Goal: Transaction & Acquisition: Obtain resource

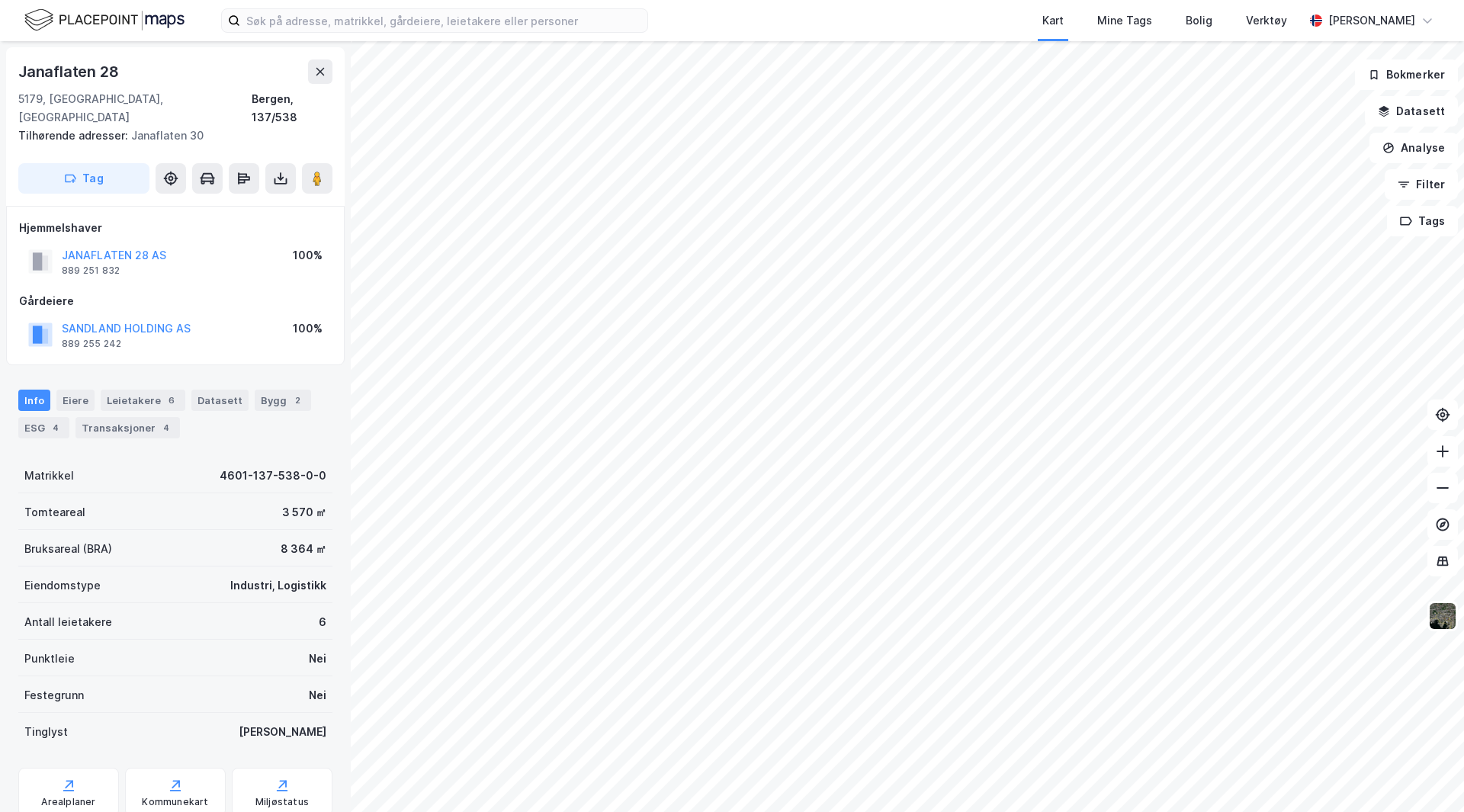
scroll to position [2, 0]
click at [282, 171] on icon at bounding box center [280, 178] width 15 height 15
click at [261, 197] on div "Last ned grunnbok" at bounding box center [215, 208] width 163 height 24
